Goal: Task Accomplishment & Management: Manage account settings

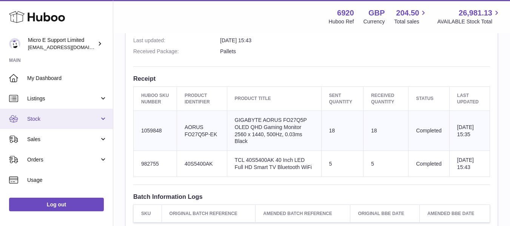
click at [46, 121] on span "Stock" at bounding box center [63, 119] width 72 height 7
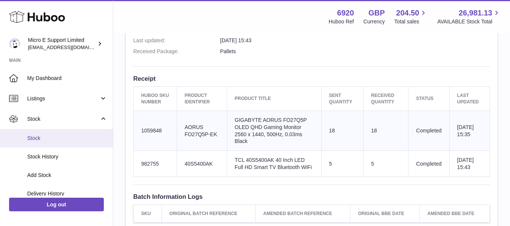
click at [48, 139] on span "Stock" at bounding box center [67, 138] width 80 height 7
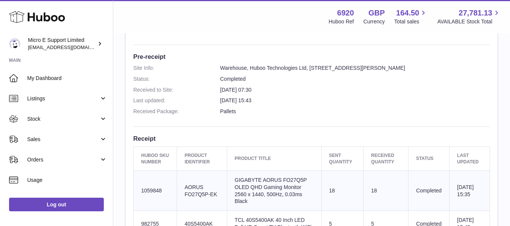
scroll to position [227, 0]
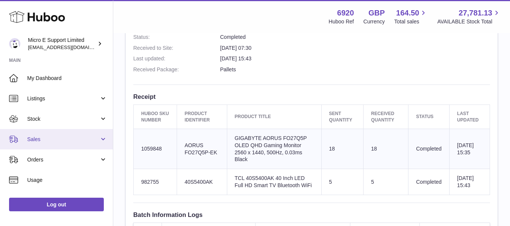
drag, startPoint x: 82, startPoint y: 141, endPoint x: 75, endPoint y: 144, distance: 7.9
click at [82, 141] on span "Sales" at bounding box center [63, 139] width 72 height 7
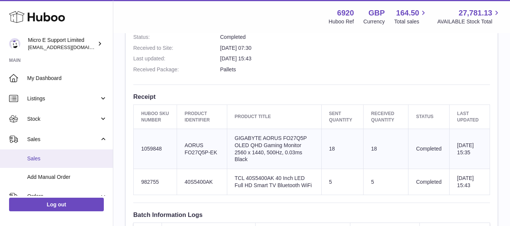
click at [39, 157] on span "Sales" at bounding box center [67, 158] width 80 height 7
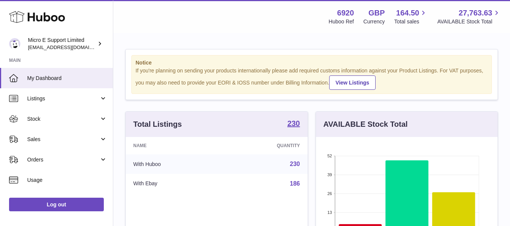
scroll to position [118, 182]
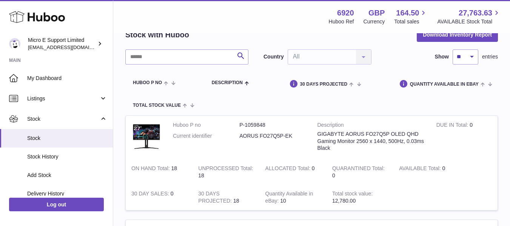
scroll to position [38, 0]
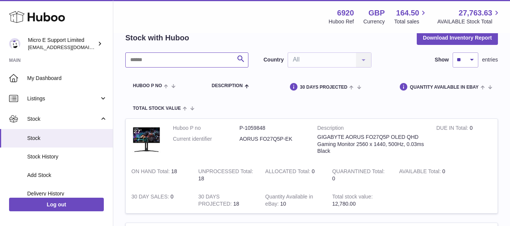
click at [186, 65] on input "text" at bounding box center [186, 60] width 123 height 15
paste input "*********"
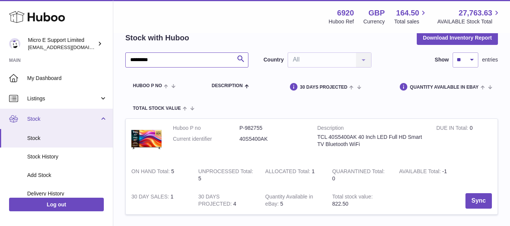
type input "*********"
click at [102, 119] on link "Stock" at bounding box center [56, 119] width 113 height 20
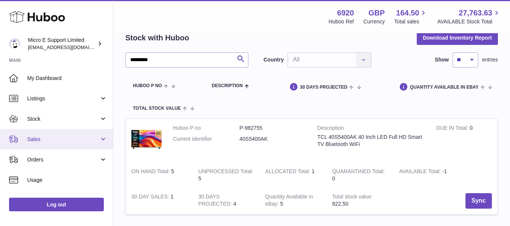
click at [65, 143] on span "Sales" at bounding box center [63, 139] width 72 height 7
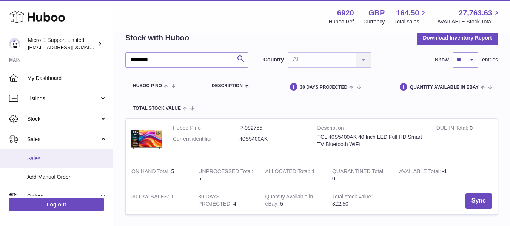
click at [43, 153] on link "Sales" at bounding box center [56, 159] width 113 height 19
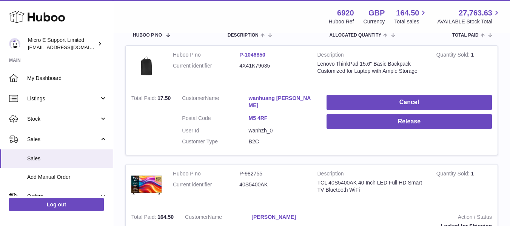
scroll to position [151, 0]
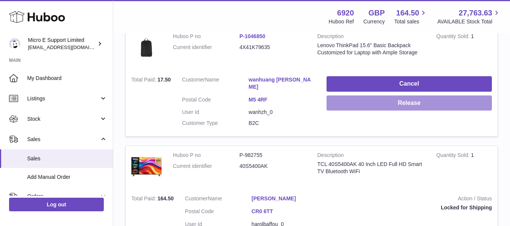
click at [396, 101] on button "Release" at bounding box center [409, 103] width 165 height 15
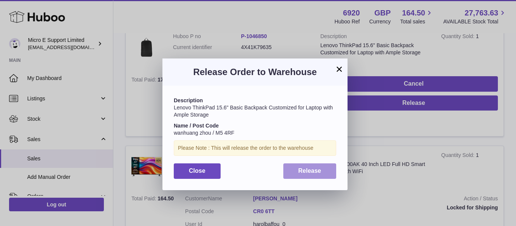
click at [324, 170] on button "Release" at bounding box center [309, 171] width 53 height 15
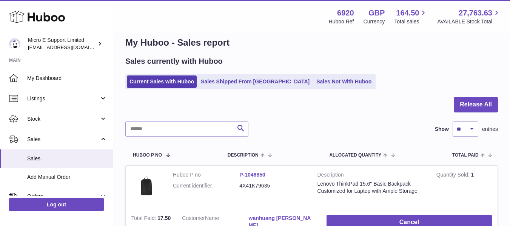
scroll to position [0, 0]
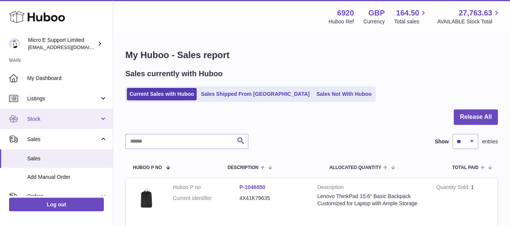
click at [83, 118] on span "Stock" at bounding box center [63, 119] width 72 height 7
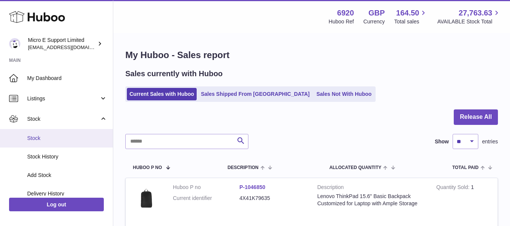
click at [53, 138] on span "Stock" at bounding box center [67, 138] width 80 height 7
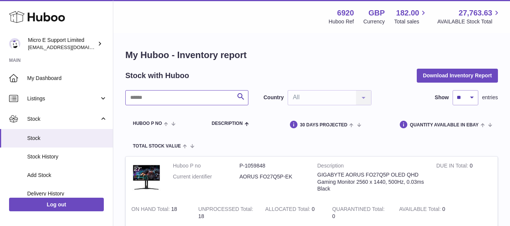
click at [164, 91] on input "text" at bounding box center [186, 97] width 123 height 15
paste input "*********"
type input "*********"
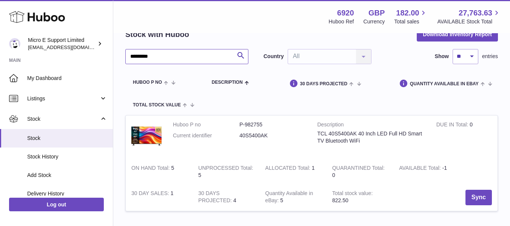
scroll to position [95, 0]
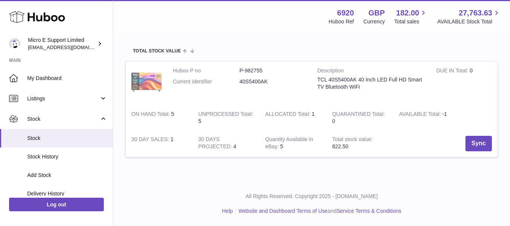
click at [154, 78] on img at bounding box center [146, 82] width 30 height 30
